Goal: Task Accomplishment & Management: Use online tool/utility

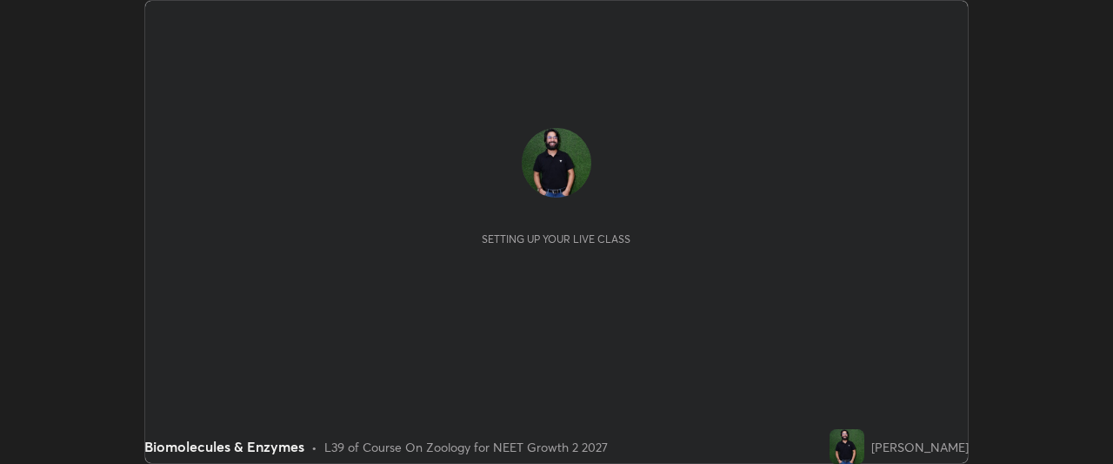
scroll to position [464, 1113]
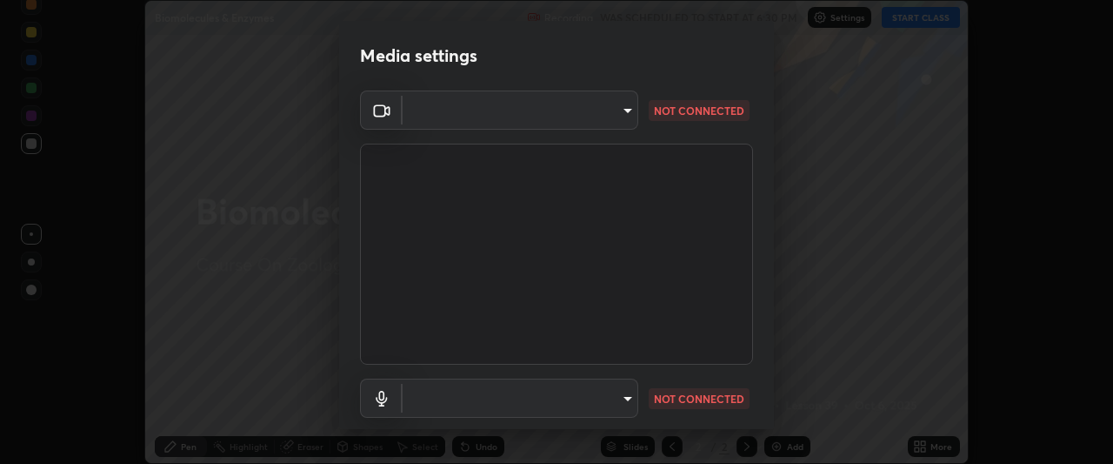
type input "0b0394df5398a873b7d047182dbff5bf8641b4882f7ce2760a0fef017966b62e"
type input "default"
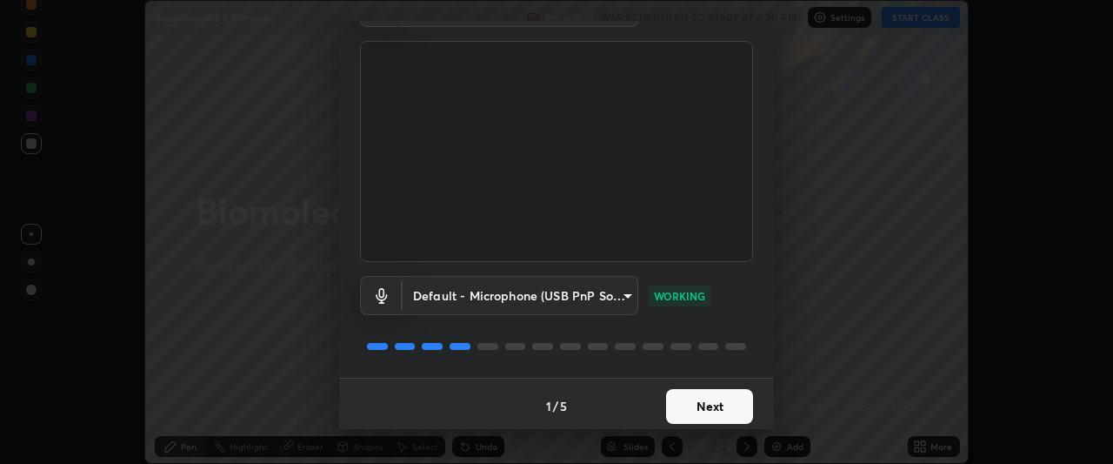
scroll to position [107, 0]
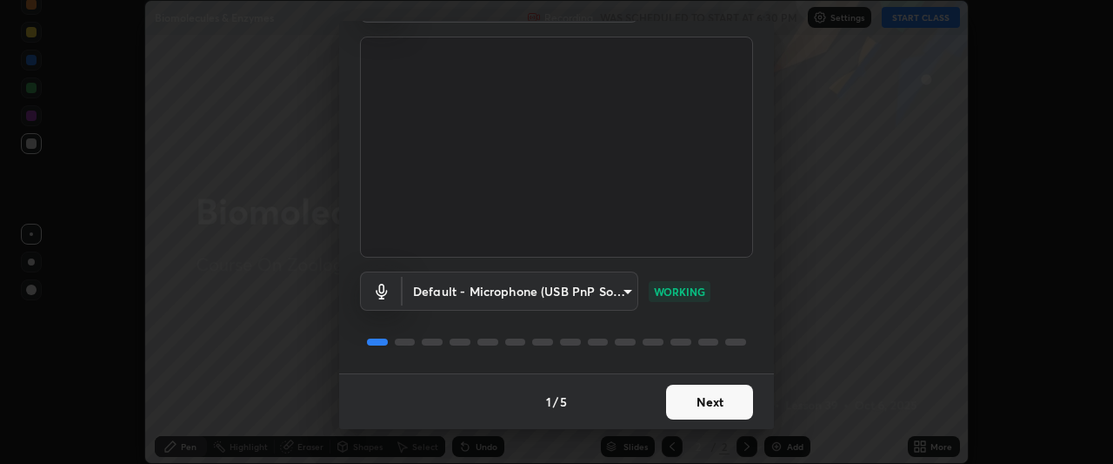
click at [704, 404] on button "Next" at bounding box center [709, 401] width 87 height 35
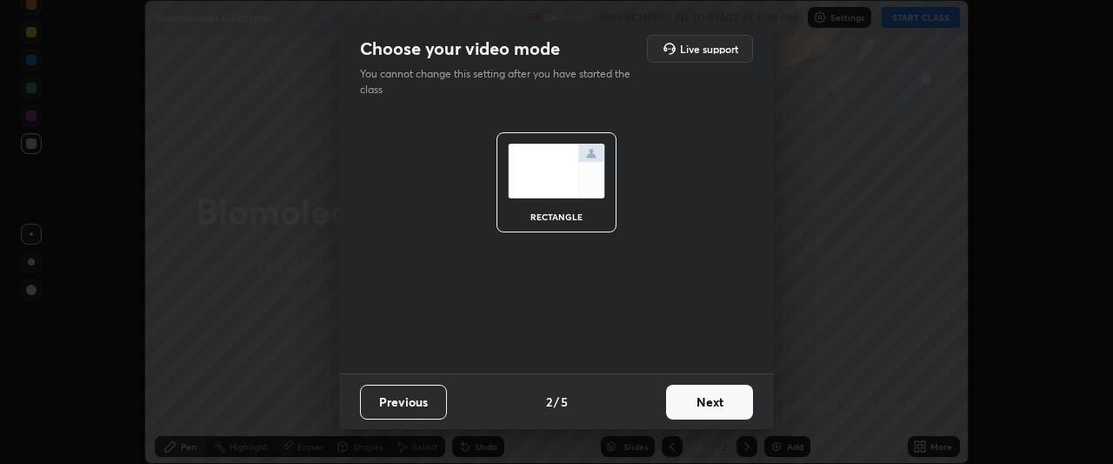
click at [700, 402] on button "Next" at bounding box center [709, 401] width 87 height 35
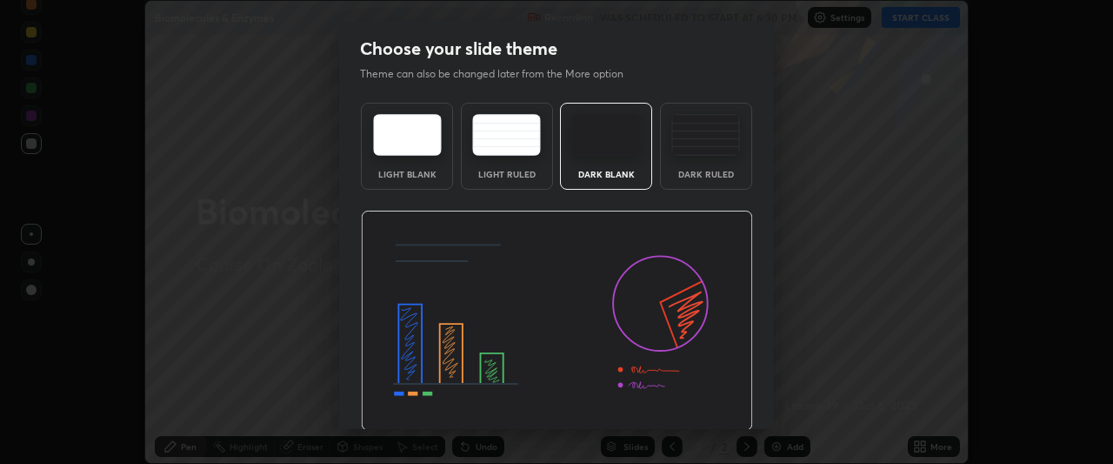
scroll to position [58, 0]
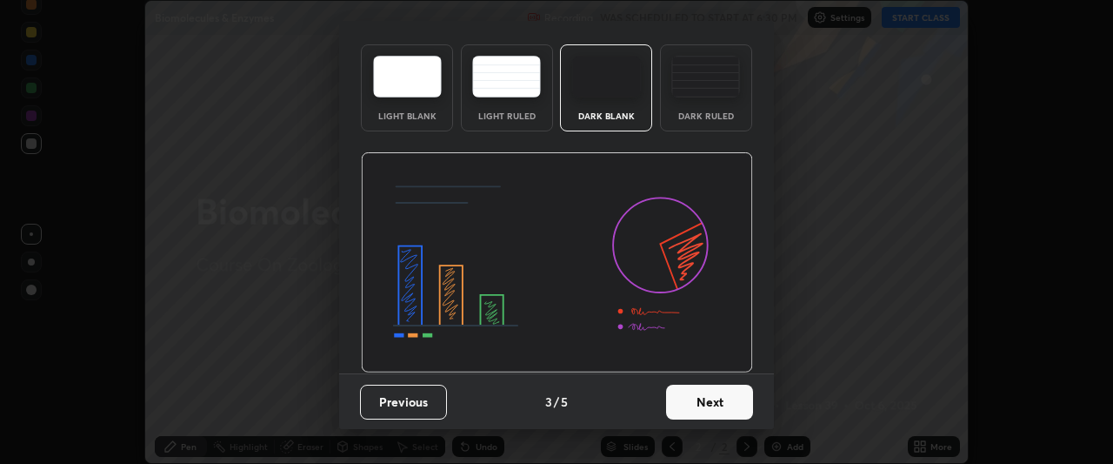
click at [690, 404] on button "Next" at bounding box center [709, 401] width 87 height 35
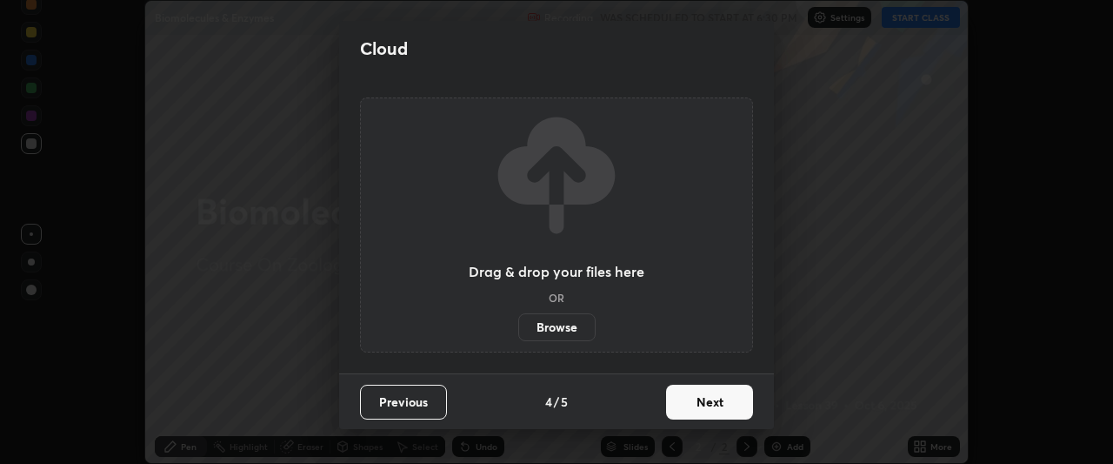
scroll to position [0, 0]
click at [710, 404] on button "Next" at bounding box center [709, 401] width 87 height 35
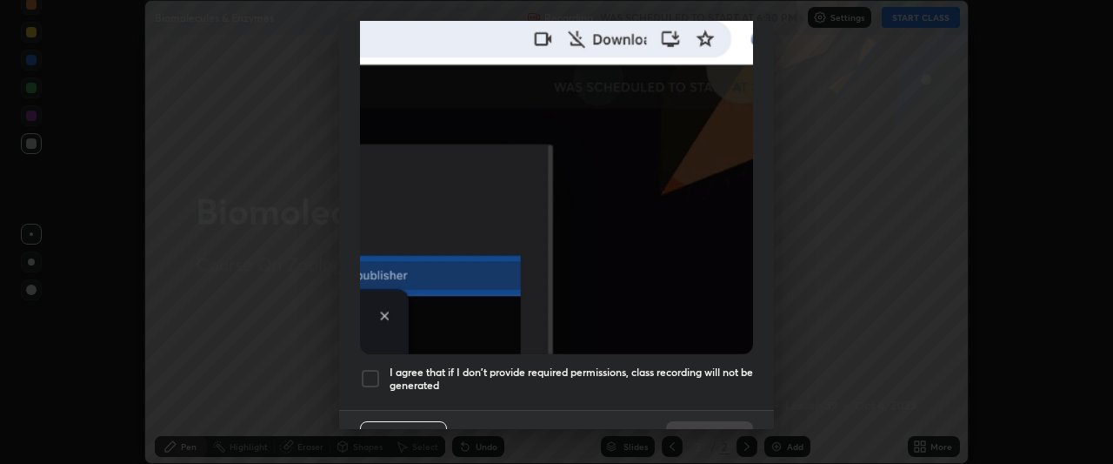
scroll to position [462, 0]
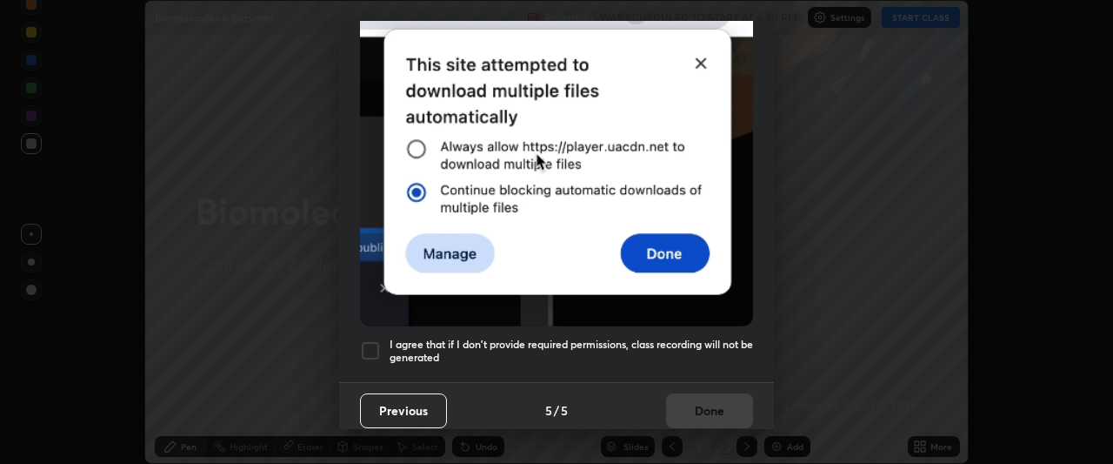
click at [370, 343] on div at bounding box center [370, 350] width 21 height 21
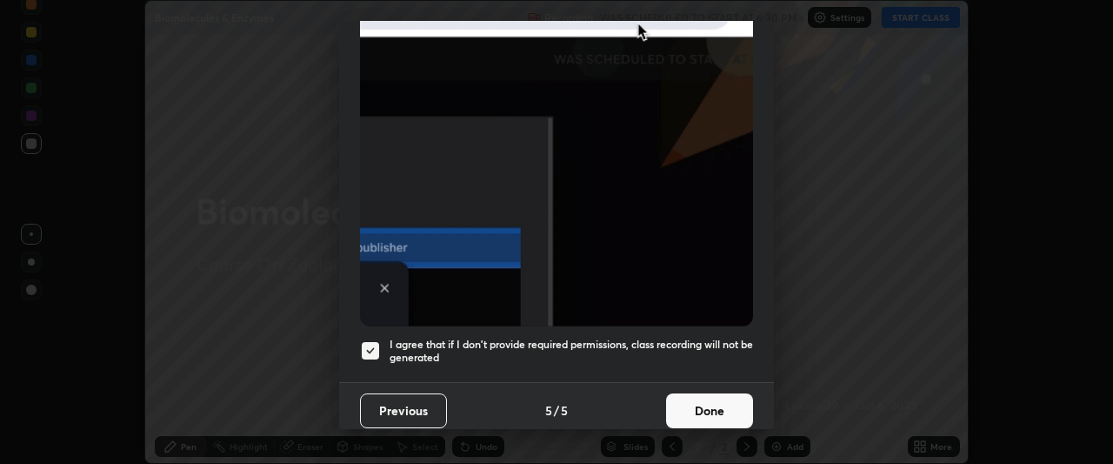
click at [701, 401] on button "Done" at bounding box center [709, 410] width 87 height 35
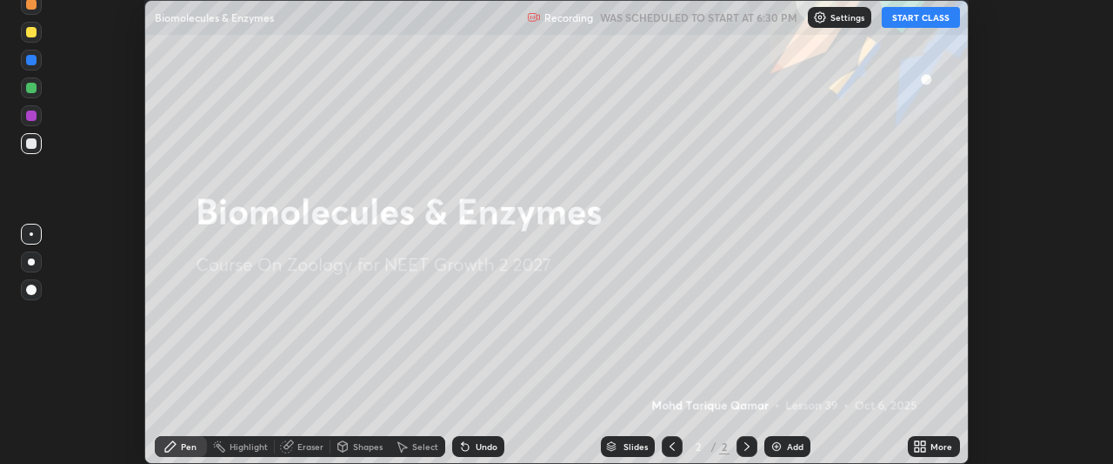
click at [937, 20] on button "START CLASS" at bounding box center [921, 17] width 78 height 21
